Goal: Transaction & Acquisition: Purchase product/service

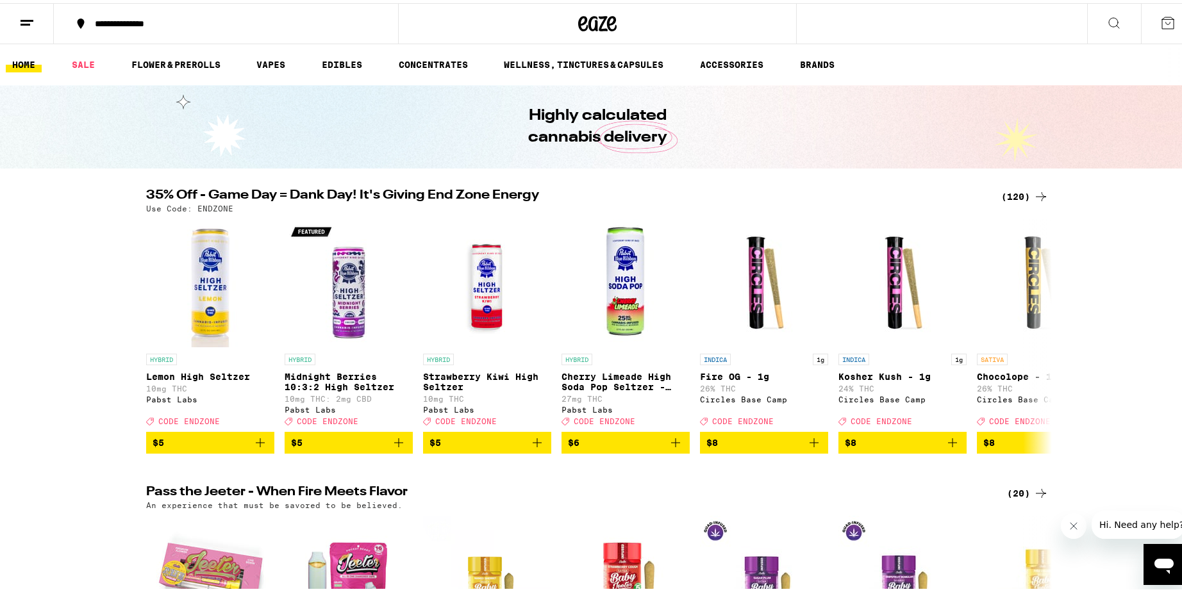
click at [1007, 194] on div "(120)" at bounding box center [1025, 193] width 47 height 15
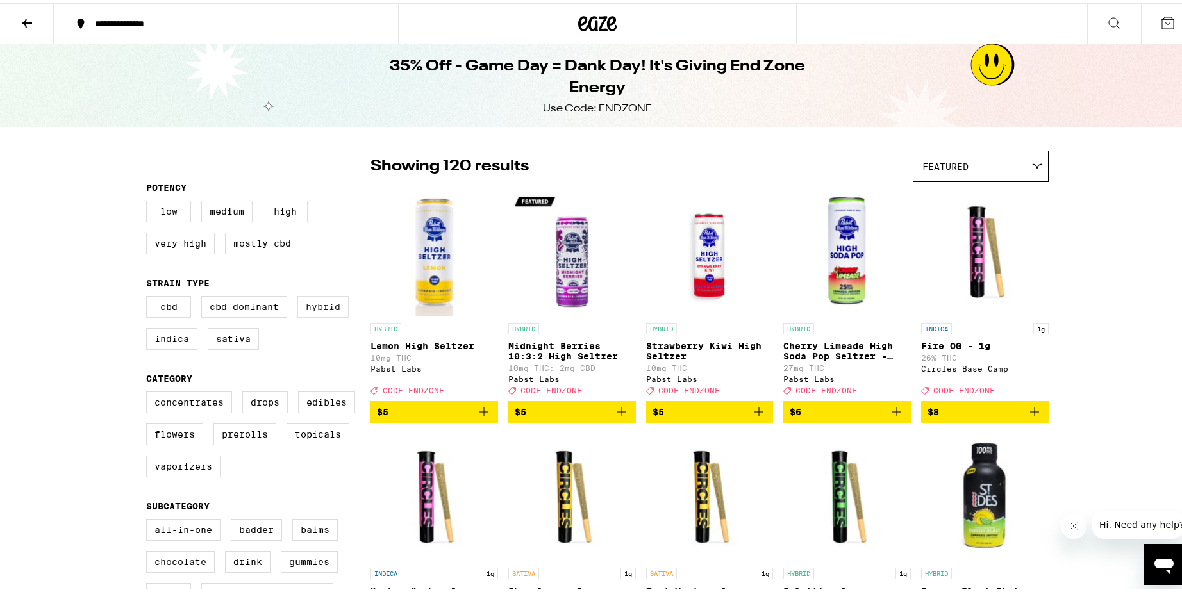
click at [321, 315] on label "Hybrid" at bounding box center [323, 304] width 51 height 22
click at [149, 296] on input "Hybrid" at bounding box center [149, 295] width 1 height 1
checkbox input "true"
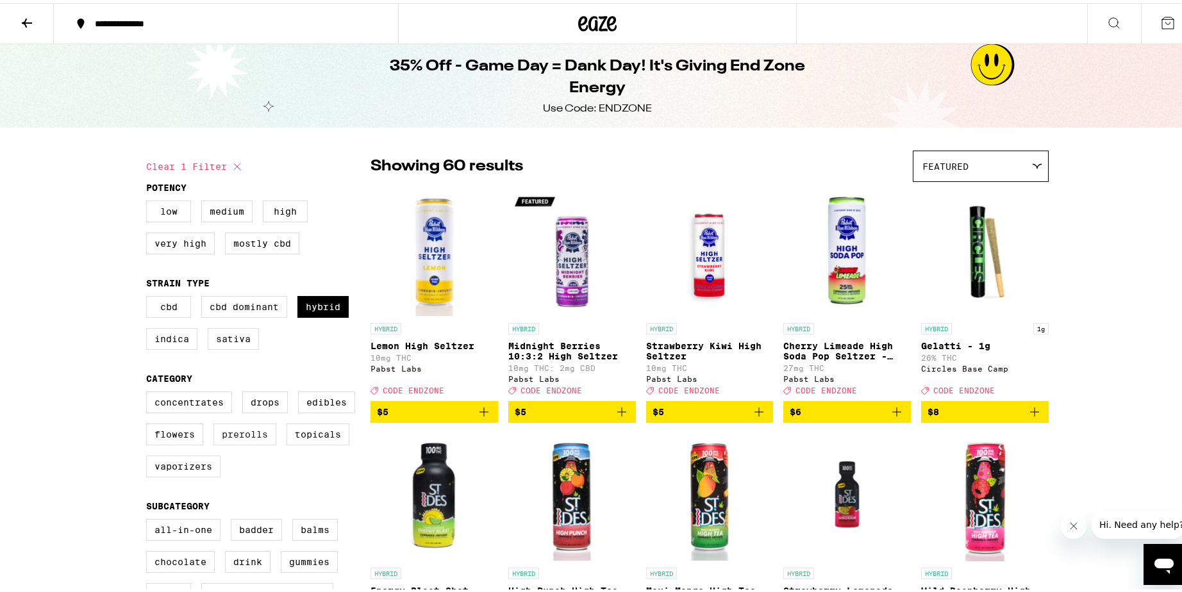
click at [240, 442] on label "Prerolls" at bounding box center [245, 432] width 63 height 22
click at [149, 391] on input "Prerolls" at bounding box center [149, 390] width 1 height 1
checkbox input "true"
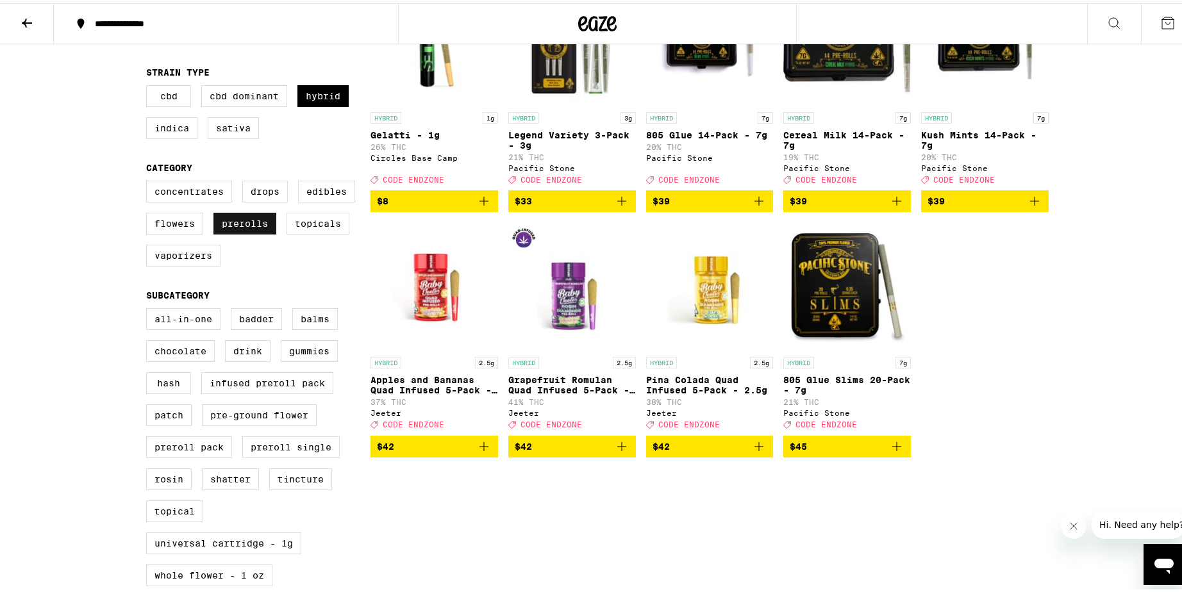
scroll to position [214, 0]
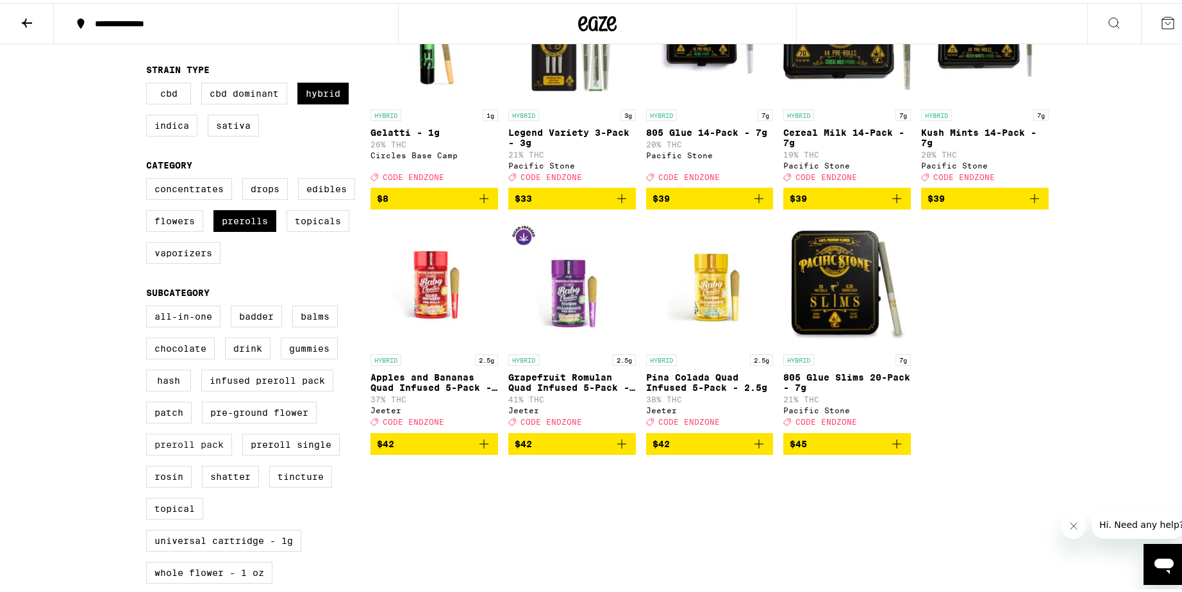
click at [191, 453] on label "Preroll Pack" at bounding box center [189, 442] width 86 height 22
click at [149, 305] on input "Preroll Pack" at bounding box center [149, 305] width 1 height 1
checkbox input "true"
